Goal: Task Accomplishment & Management: Use online tool/utility

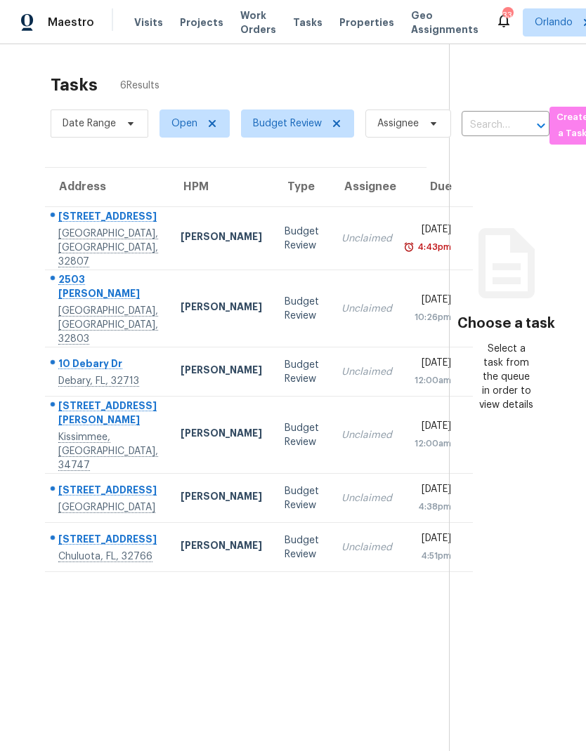
click at [183, 556] on div "[PERSON_NAME]" at bounding box center [220, 548] width 81 height 18
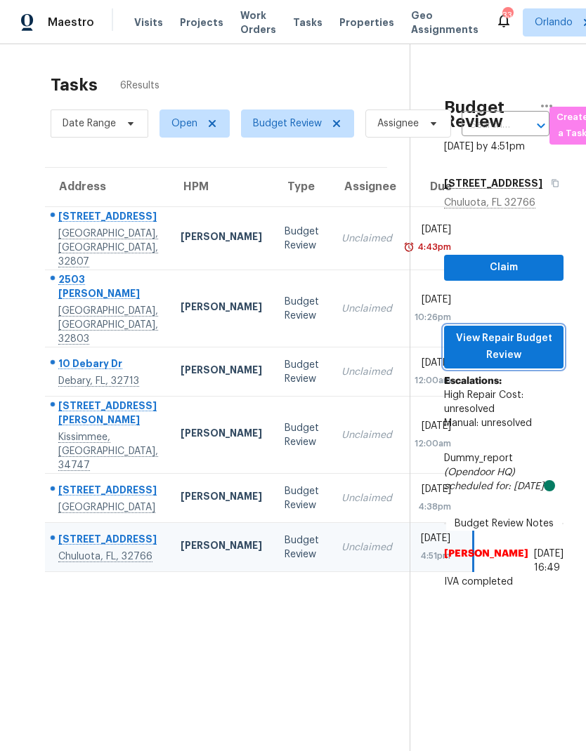
click at [535, 357] on span "View Repair Budget Review" at bounding box center [503, 347] width 97 height 34
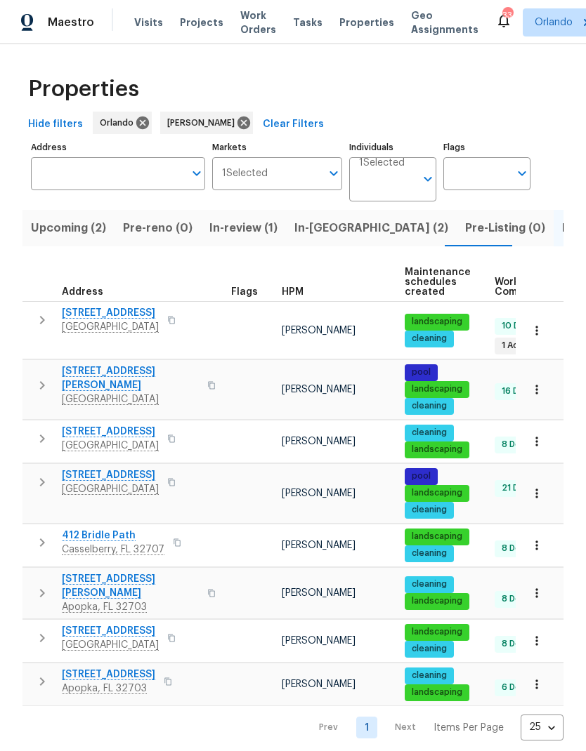
click at [318, 231] on span "In-reno (2)" at bounding box center [371, 228] width 154 height 20
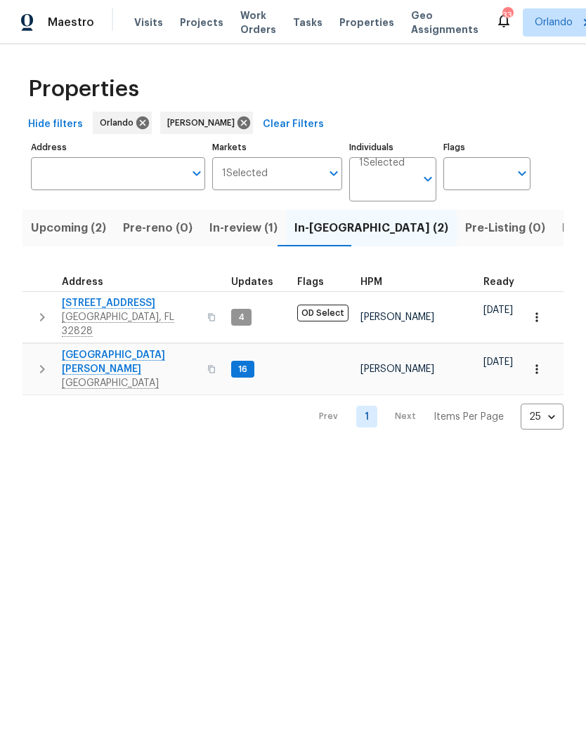
scroll to position [0, -1]
click at [89, 228] on span "Upcoming (2)" at bounding box center [68, 228] width 75 height 20
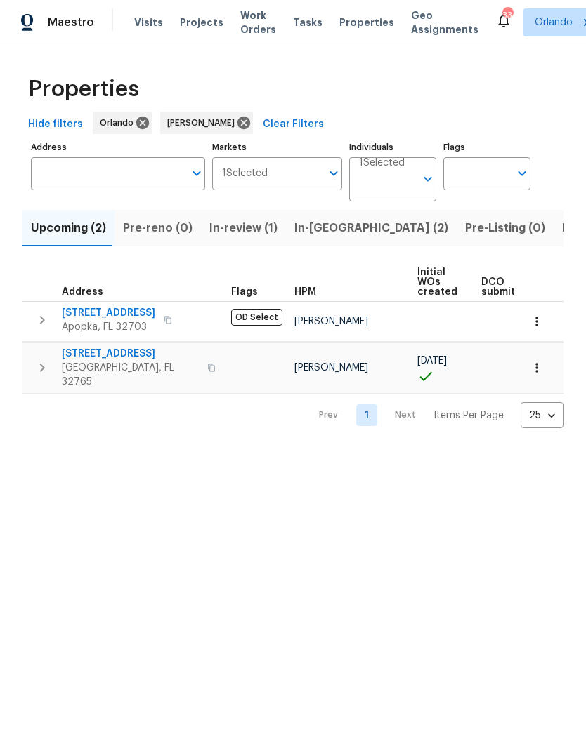
scroll to position [0, -1]
